Goal: Find specific page/section: Find specific page/section

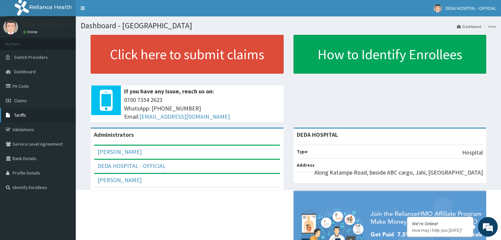
click at [19, 116] on span "Tariffs" at bounding box center [20, 115] width 12 height 6
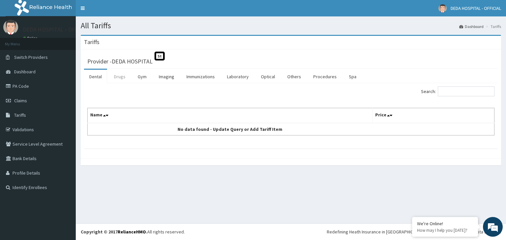
click at [120, 78] on link "Drugs" at bounding box center [120, 77] width 22 height 14
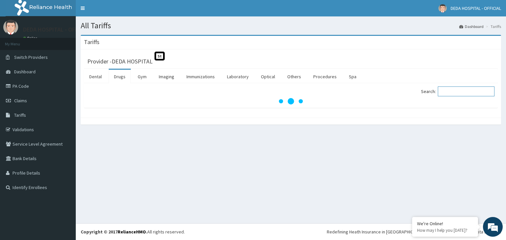
click at [452, 93] on input "Search:" at bounding box center [465, 92] width 57 height 10
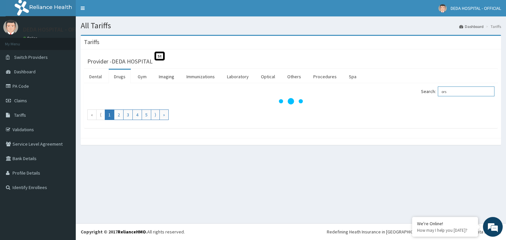
type input "ors"
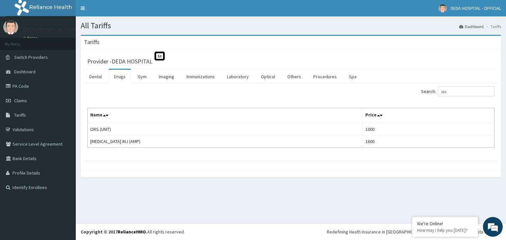
click at [120, 79] on link "Drugs" at bounding box center [120, 77] width 22 height 14
click at [446, 91] on input "Search:" at bounding box center [465, 92] width 57 height 10
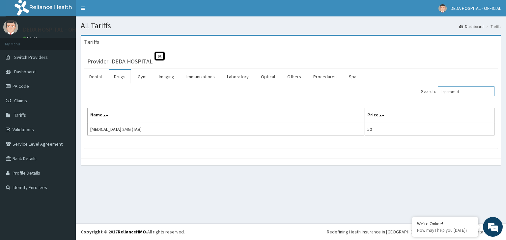
click at [466, 90] on input "loperamid" at bounding box center [465, 92] width 57 height 10
type input "l"
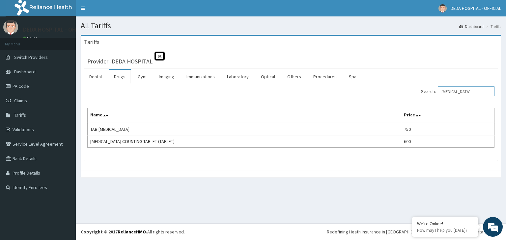
click at [469, 92] on input "zithromax" at bounding box center [465, 92] width 57 height 10
type input "z"
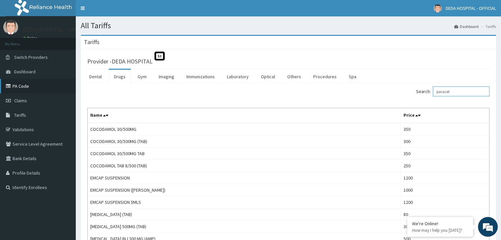
type input "paracet"
click at [23, 86] on link "PA Code" at bounding box center [38, 86] width 76 height 14
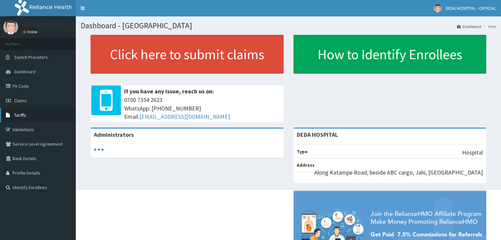
click at [22, 116] on span "Tariffs" at bounding box center [20, 115] width 12 height 6
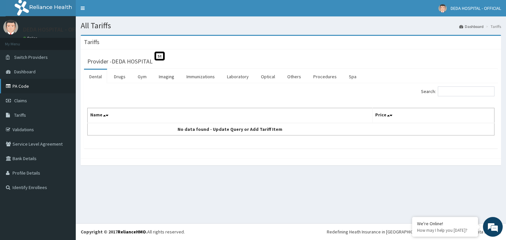
click at [22, 88] on link "PA Code" at bounding box center [38, 86] width 76 height 14
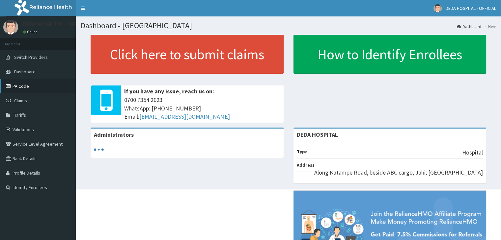
click at [24, 85] on link "PA Code" at bounding box center [38, 86] width 76 height 14
